Goal: Task Accomplishment & Management: Use online tool/utility

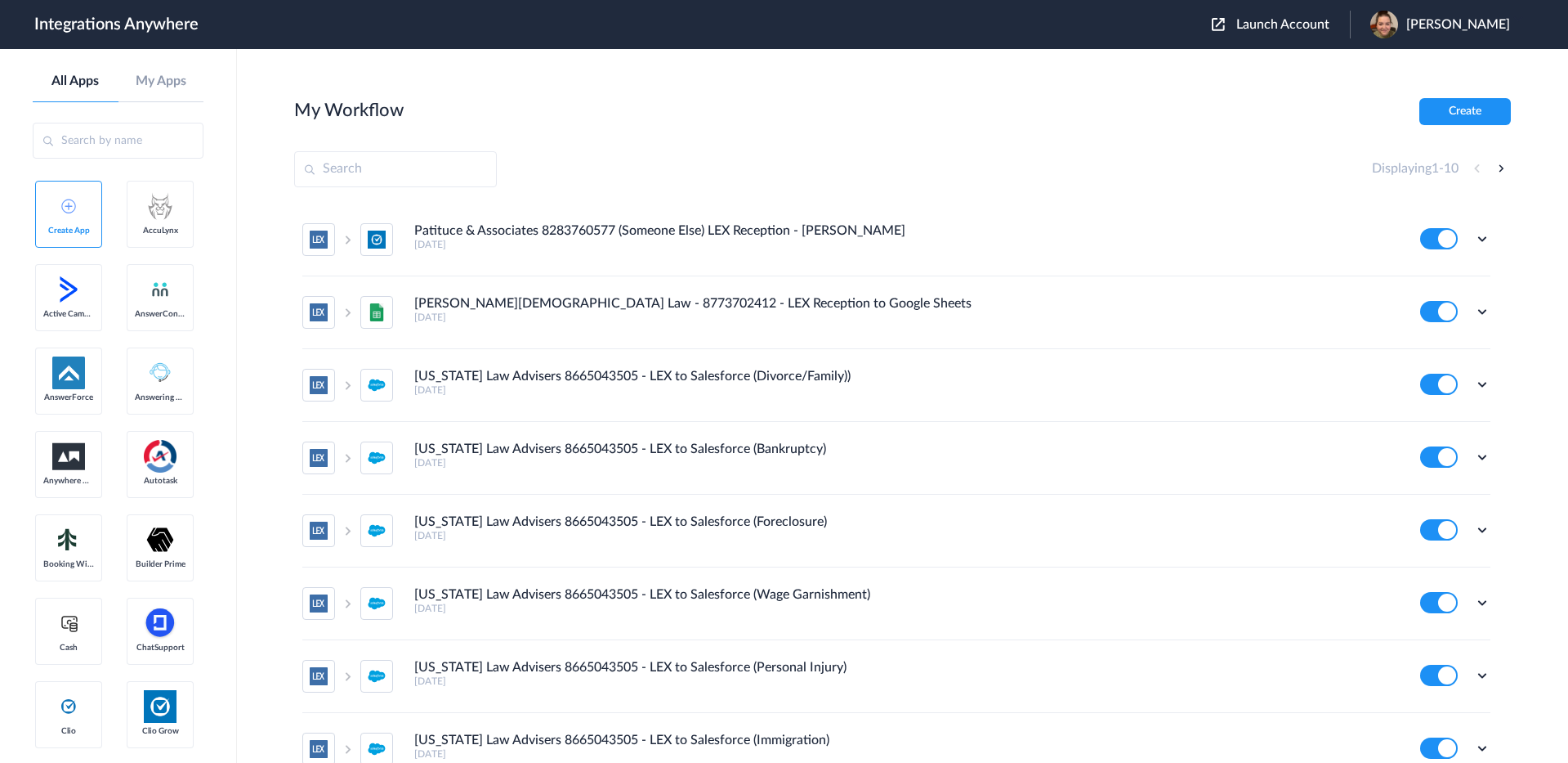
click at [1290, 22] on span "Launch Account" at bounding box center [1283, 24] width 93 height 13
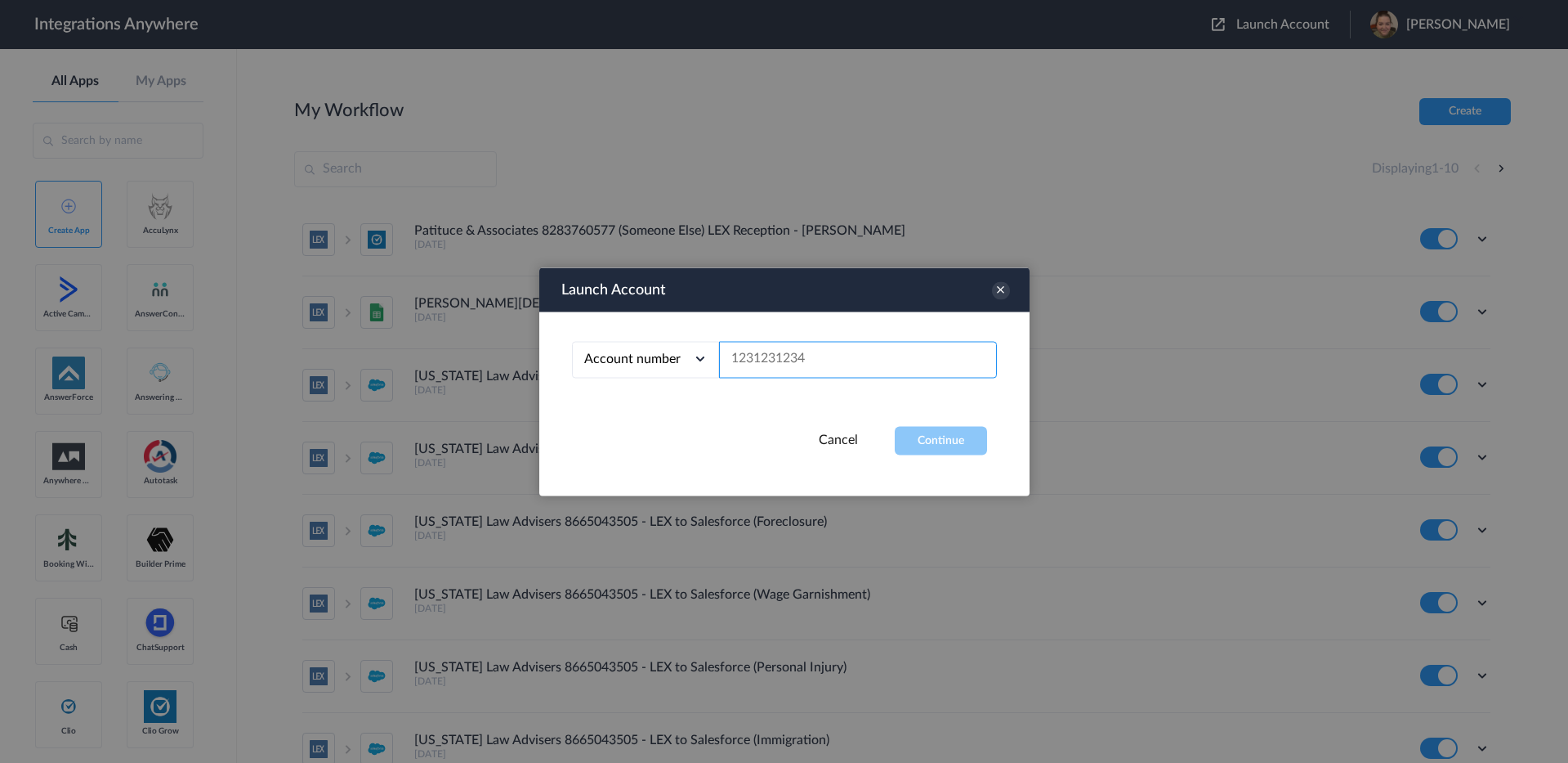
click at [876, 345] on input "text" at bounding box center [858, 359] width 278 height 36
paste input "8662241814"
type input "8662241814"
click at [939, 444] on button "Continue" at bounding box center [941, 440] width 92 height 29
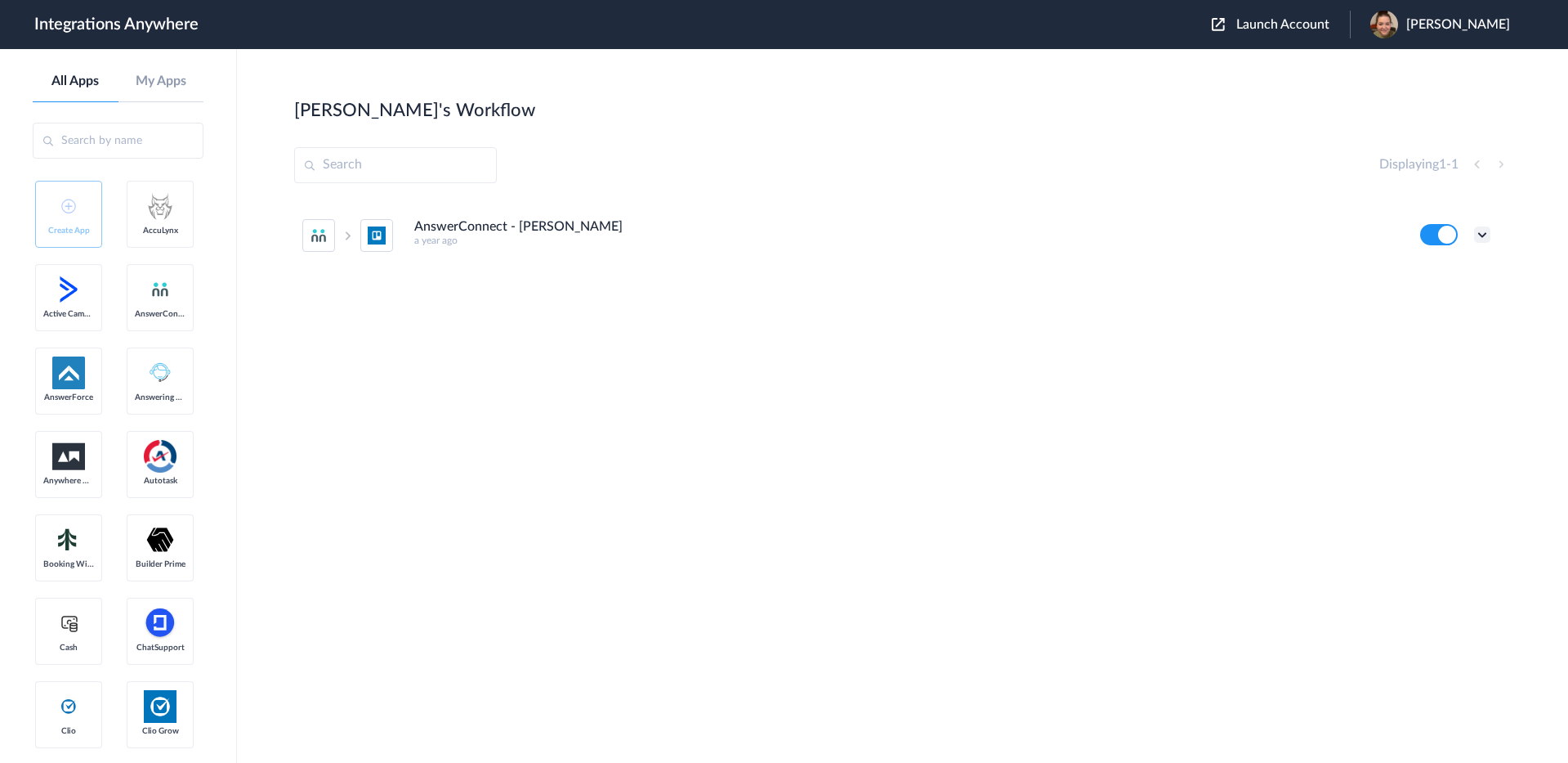
click at [1481, 234] on icon at bounding box center [1482, 235] width 17 height 17
click at [1440, 281] on li "Edit" at bounding box center [1437, 273] width 106 height 30
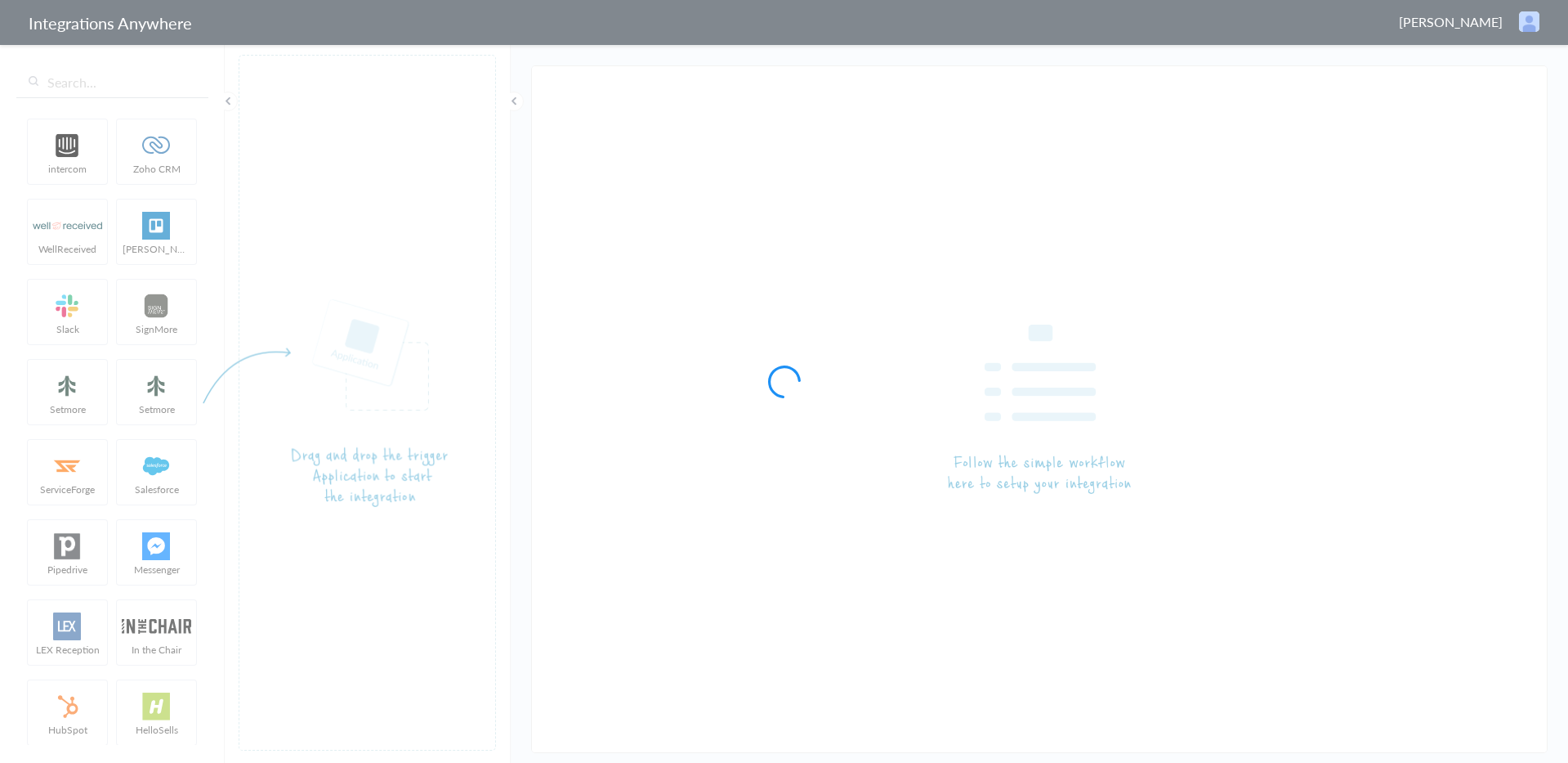
type input "AnswerConnect - [PERSON_NAME]"
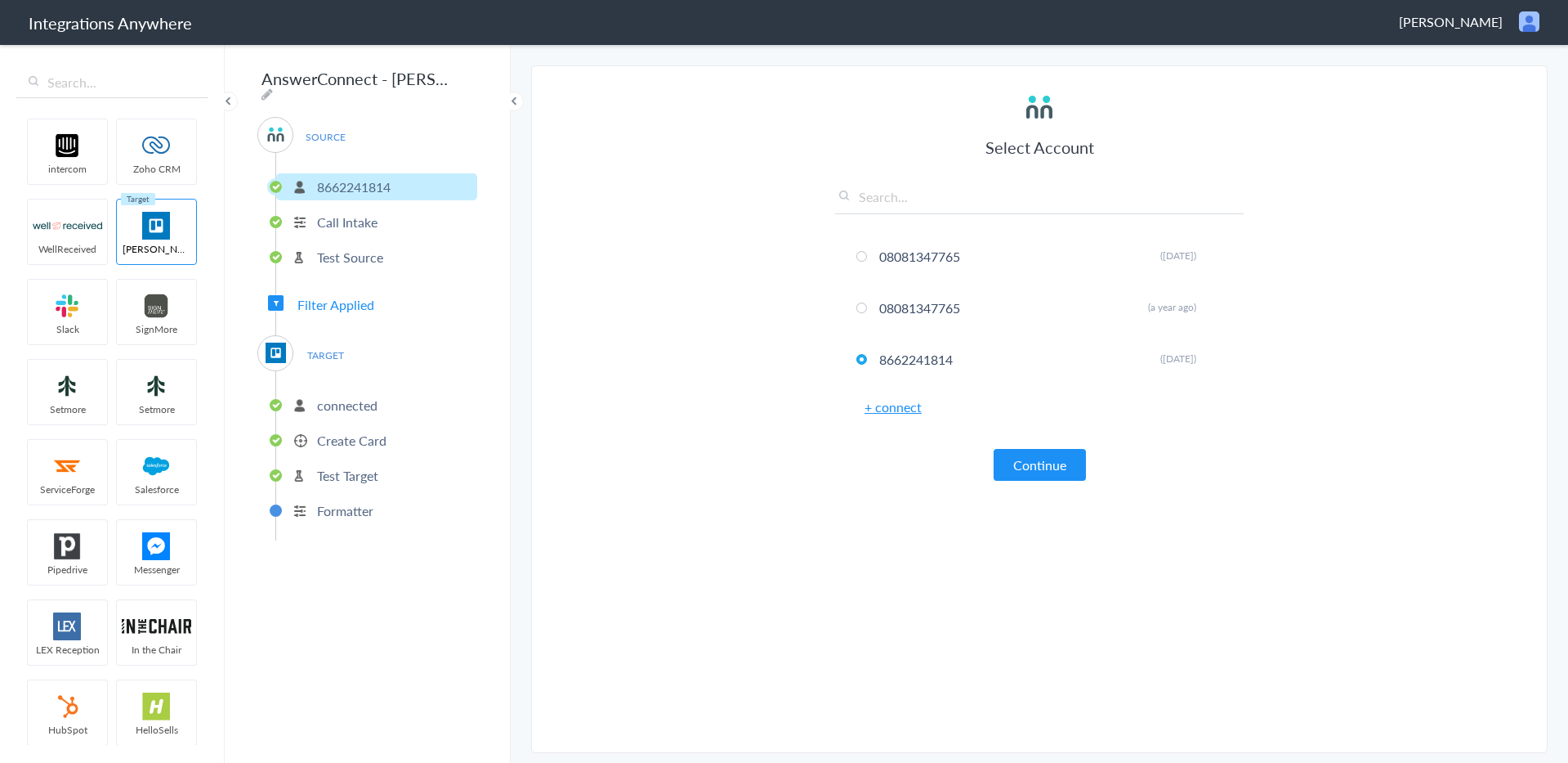
click at [356, 434] on p "Create Card" at bounding box center [352, 440] width 69 height 19
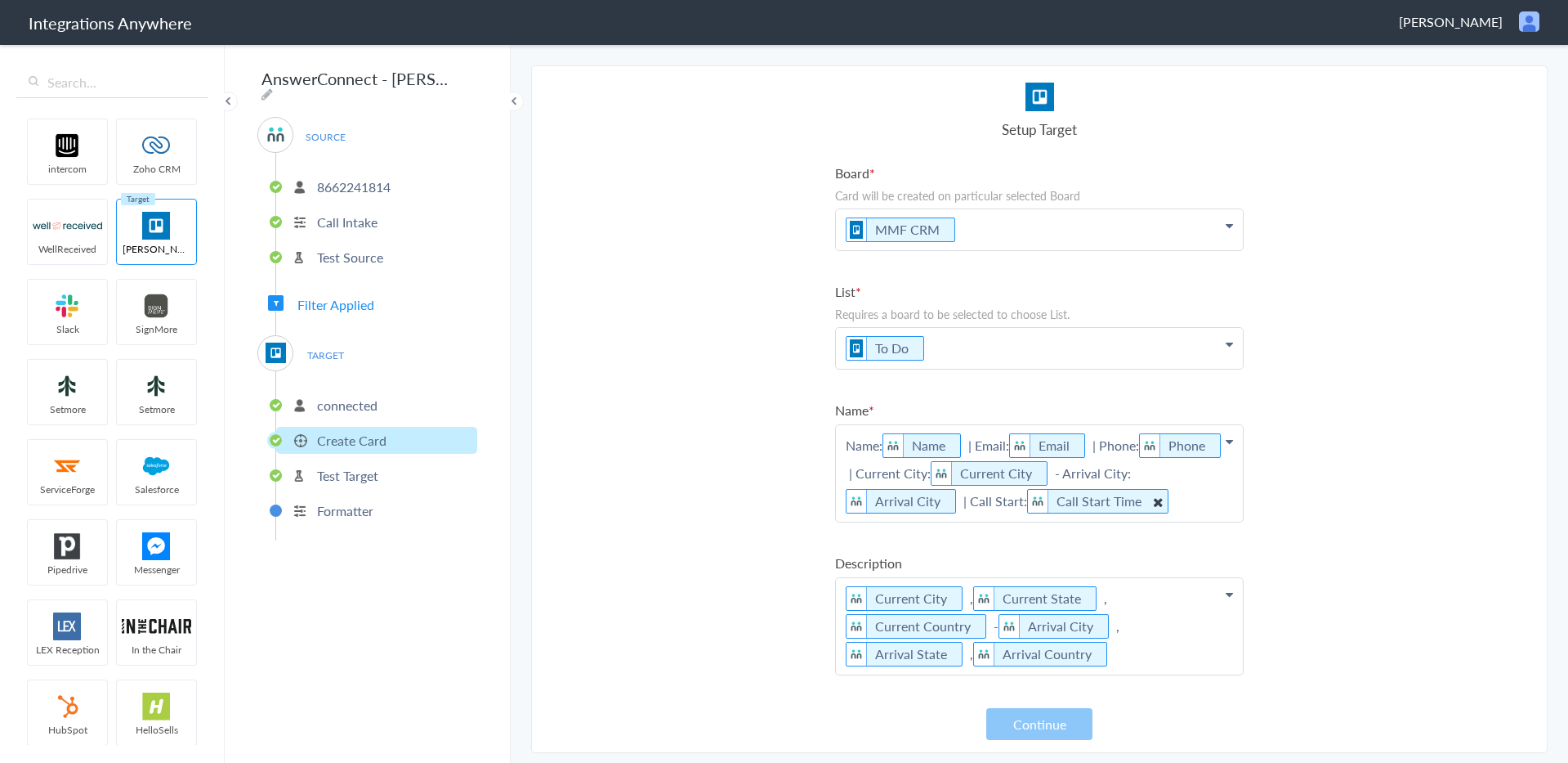
click at [1152, 502] on icon at bounding box center [1157, 502] width 18 height 21
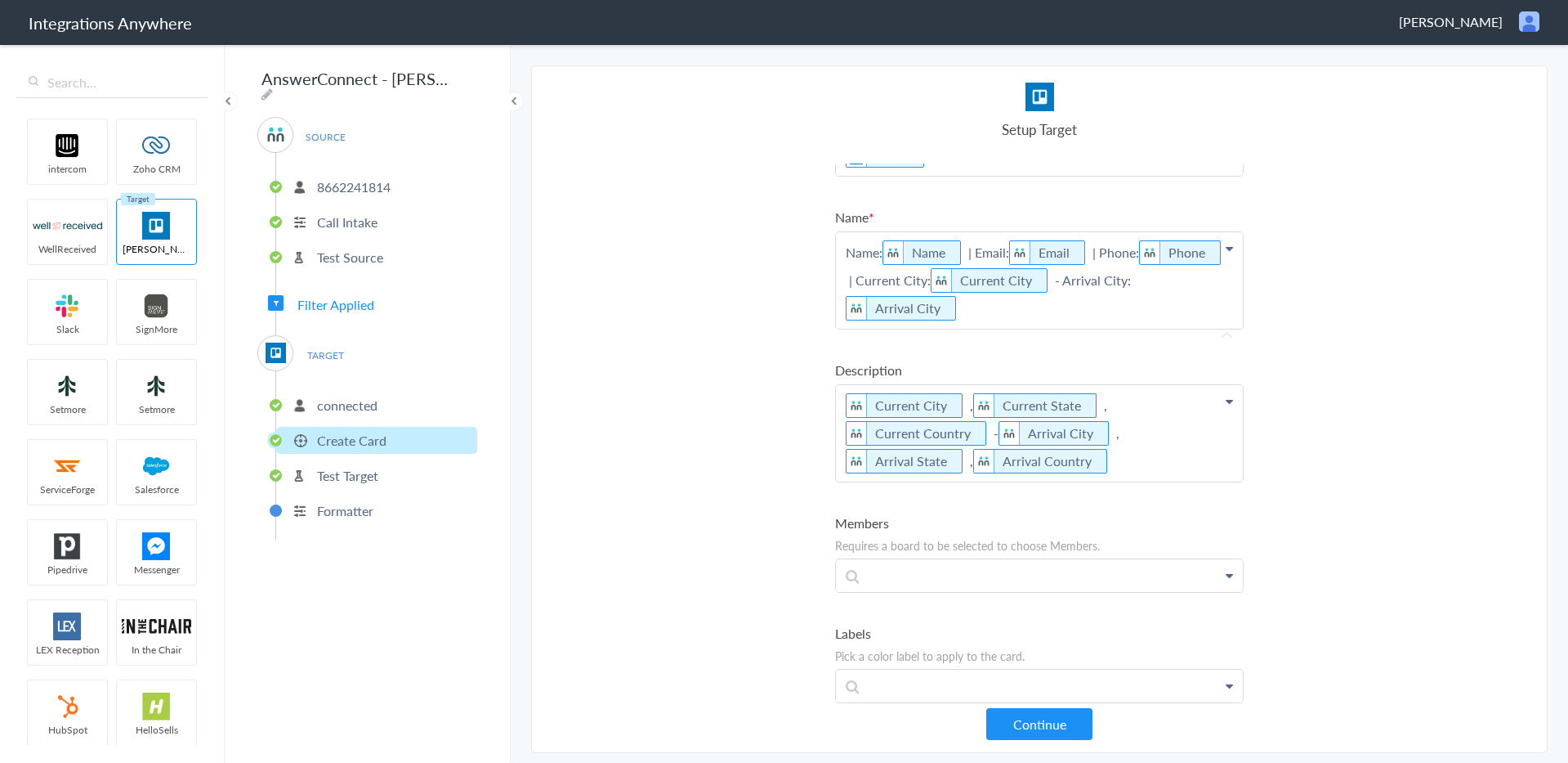
scroll to position [312, 0]
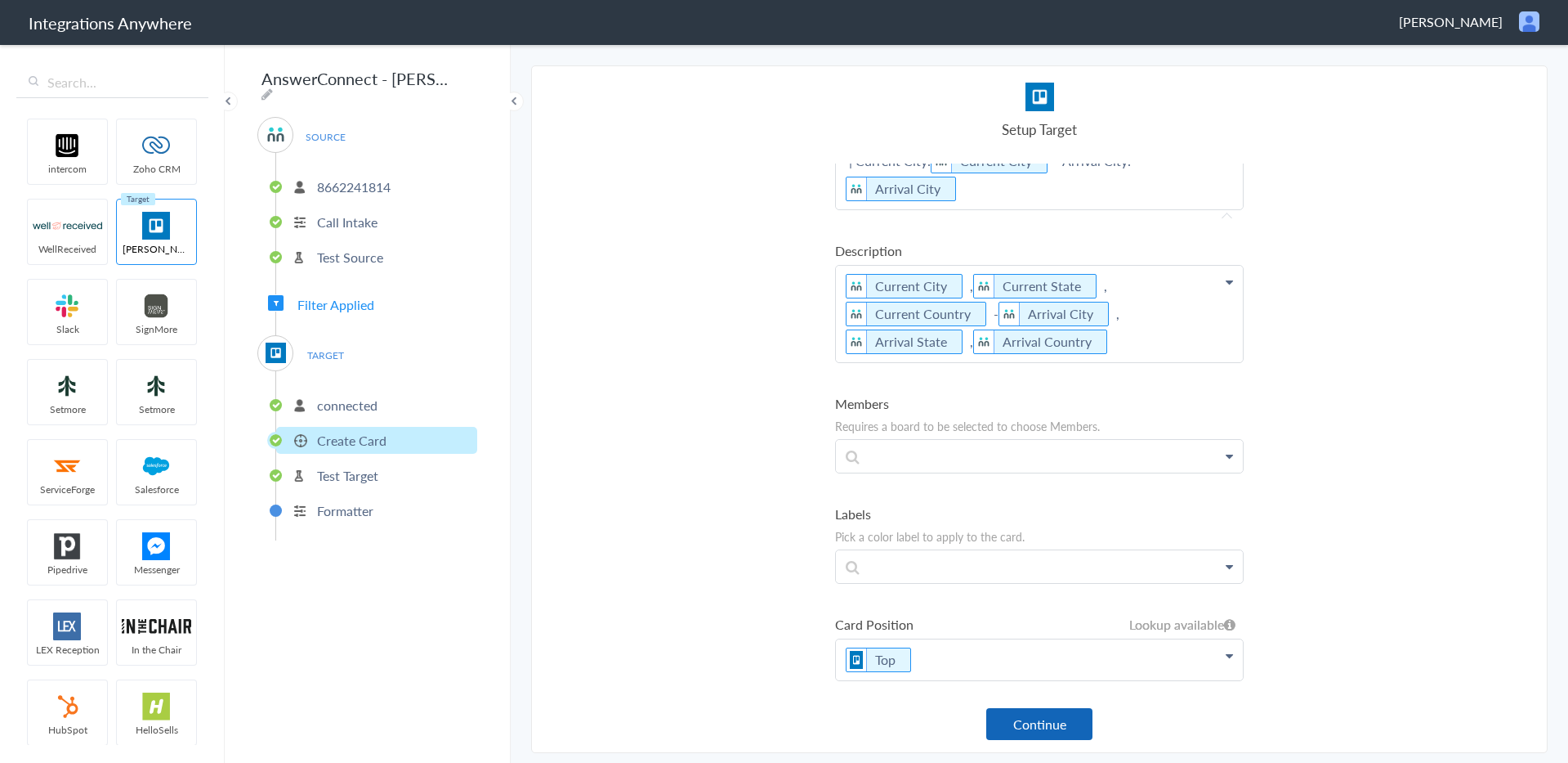
click at [1053, 728] on button "Continue" at bounding box center [1040, 724] width 106 height 32
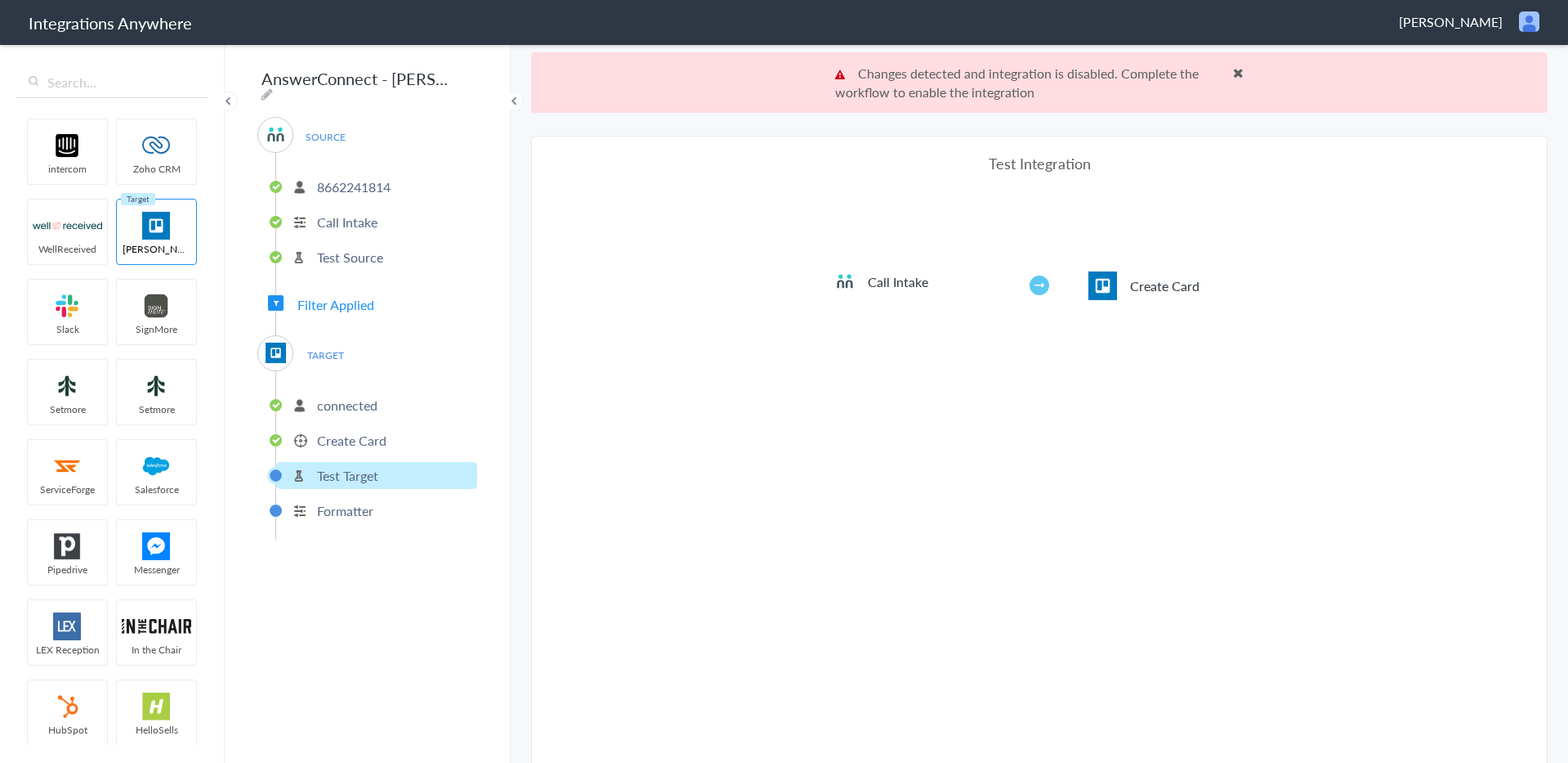
scroll to position [61, 0]
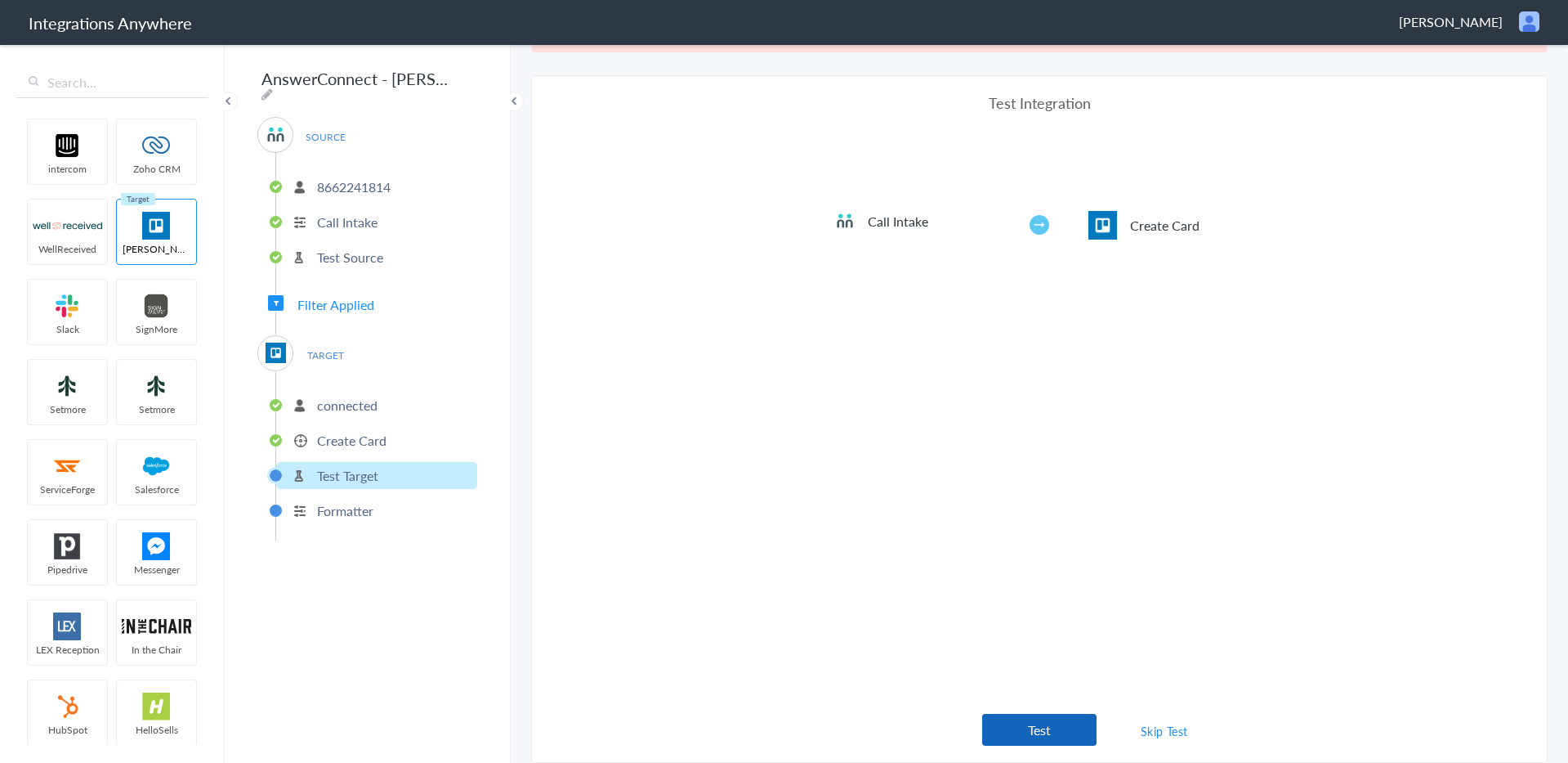
click at [1062, 731] on button "Test" at bounding box center [1039, 729] width 115 height 32
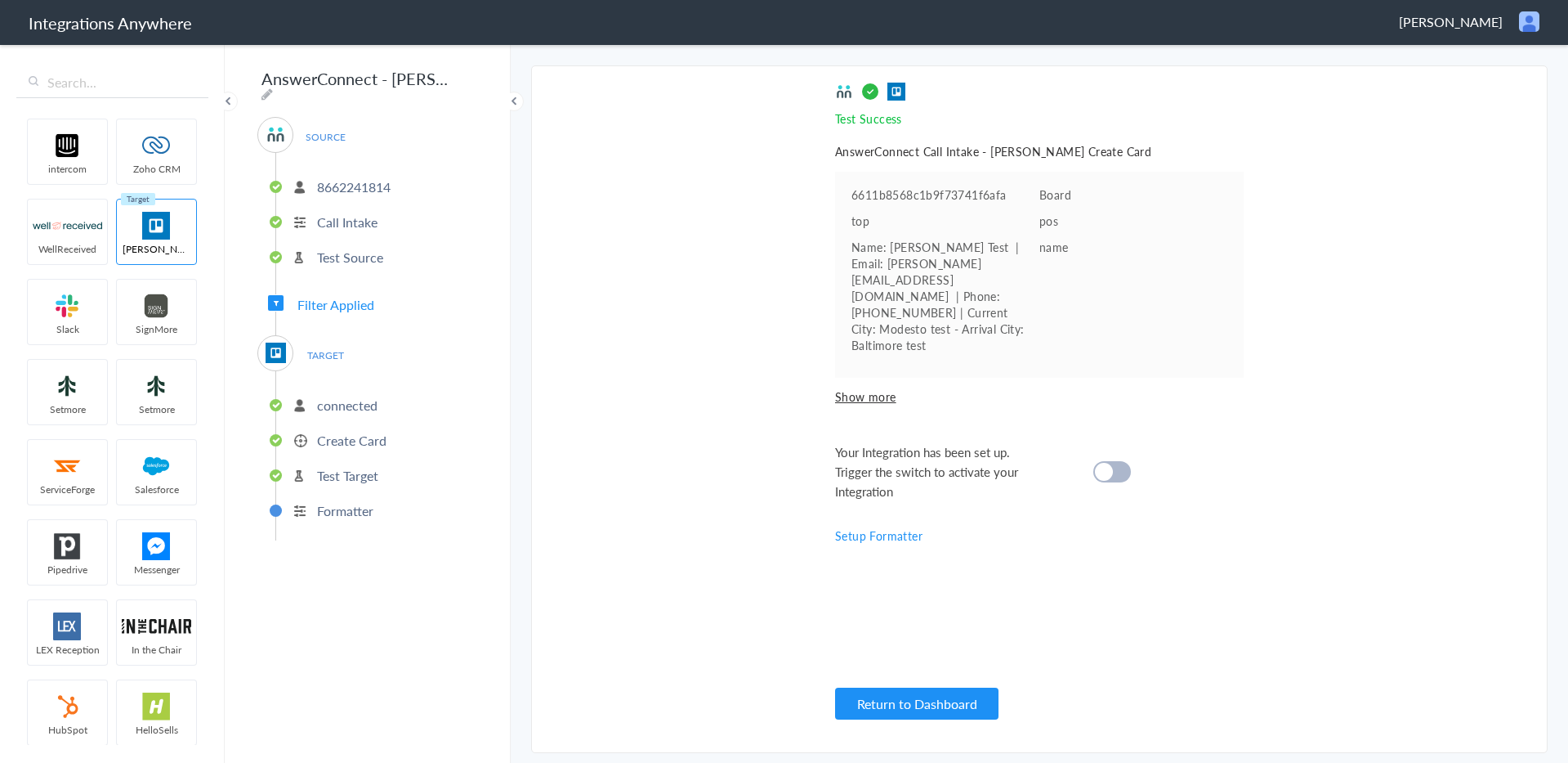
scroll to position [0, 0]
click at [1107, 463] on cite at bounding box center [1103, 472] width 18 height 18
click at [1248, 280] on section "Select Account 08081347765 Rename Delete ([DATE]) 08081347765 Rename Delete (a …" at bounding box center [1039, 409] width 1016 height 687
click at [1145, 258] on li "Name: [PERSON_NAME] Test | Email: [PERSON_NAME][EMAIL_ADDRESS][DOMAIN_NAME] | P…" at bounding box center [1039, 296] width 376 height 115
click at [945, 323] on ul "6611b8568c1b9f73741f6afa Board top pos Name: [PERSON_NAME] Test | Email: [PERSO…" at bounding box center [1040, 275] width 409 height 206
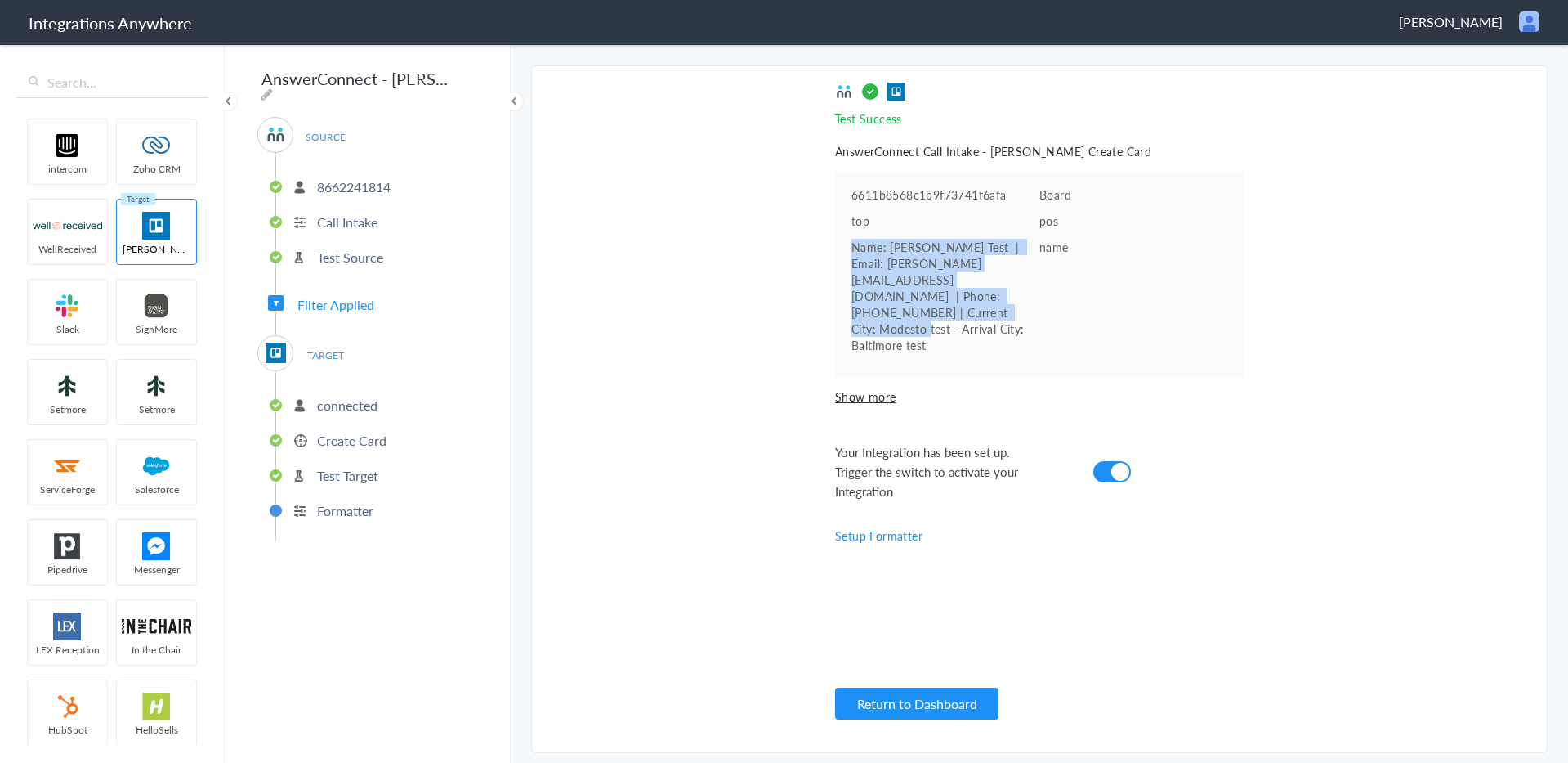
drag, startPoint x: 853, startPoint y: 244, endPoint x: 1032, endPoint y: 307, distance: 189.8
click at [1032, 307] on pre "Name: [PERSON_NAME] Test | Email: [PERSON_NAME][EMAIL_ADDRESS][DOMAIN_NAME] | P…" at bounding box center [945, 296] width 188 height 115
click at [1099, 296] on li "Name: [PERSON_NAME] Test | Email: [PERSON_NAME][EMAIL_ADDRESS][DOMAIN_NAME] | P…" at bounding box center [1039, 296] width 376 height 115
click at [1302, 526] on section "Select Account 08081347765 Rename Delete ([DATE]) 08081347765 Rename Delete (a …" at bounding box center [1039, 409] width 1016 height 687
drag, startPoint x: 1155, startPoint y: 631, endPoint x: 1132, endPoint y: 622, distance: 24.7
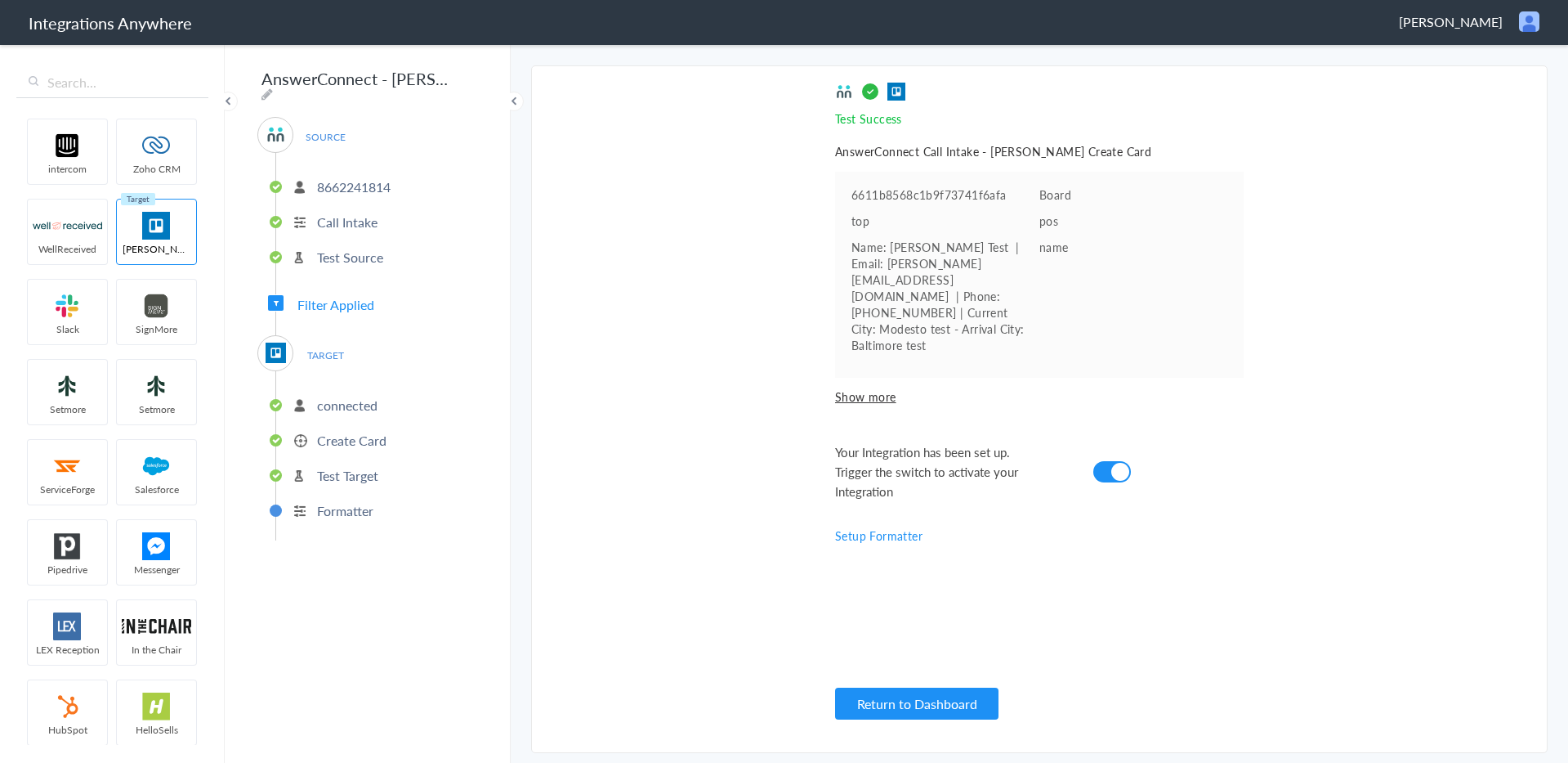
click at [1154, 631] on div "Test Success Invalid data for email AnswerConnect Call Intake - [PERSON_NAME] C…" at bounding box center [1040, 409] width 409 height 654
click at [940, 305] on pre "Name: [PERSON_NAME] Test | Email: [PERSON_NAME][EMAIL_ADDRESS][DOMAIN_NAME] | P…" at bounding box center [945, 296] width 188 height 115
click at [1258, 630] on section "Select Account 08081347765 Rename Delete ([DATE]) 08081347765 Rename Delete (a …" at bounding box center [1039, 409] width 1016 height 687
